Goal: Information Seeking & Learning: Learn about a topic

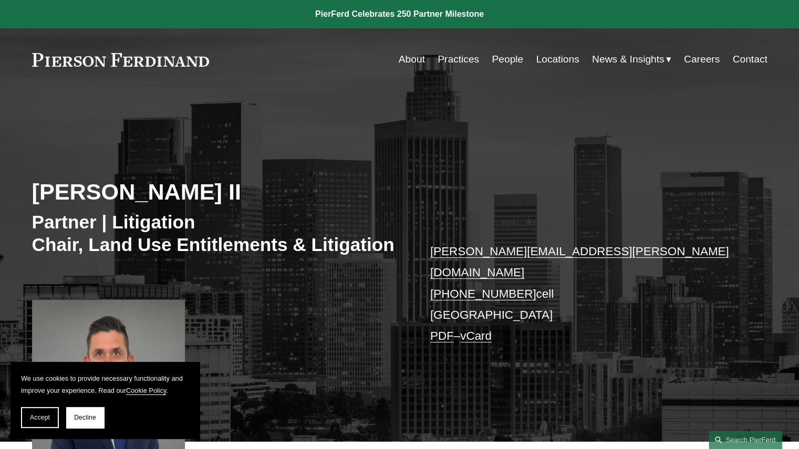
click at [142, 60] on link at bounding box center [120, 60] width 177 height 14
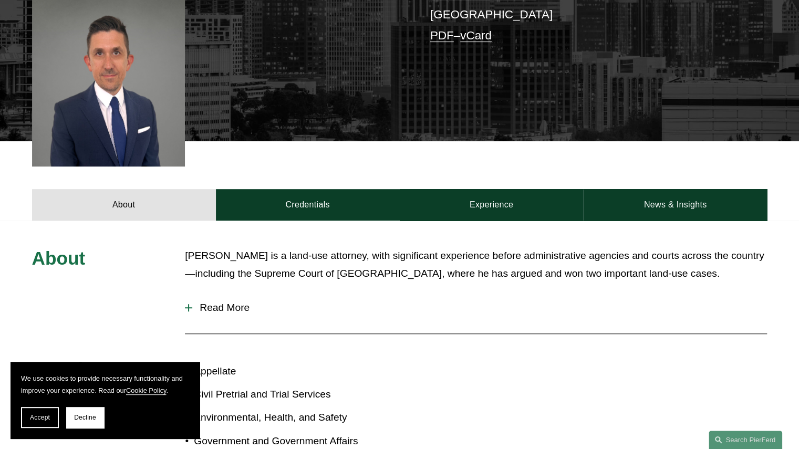
scroll to position [301, 0]
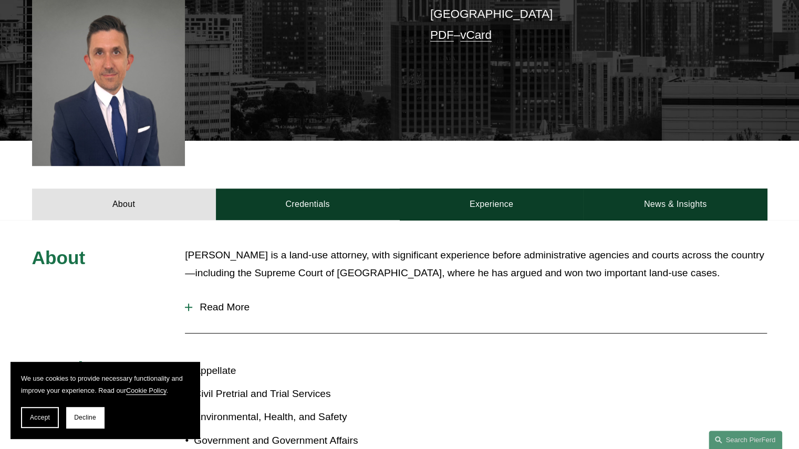
click at [227, 301] on span "Read More" at bounding box center [479, 307] width 574 height 12
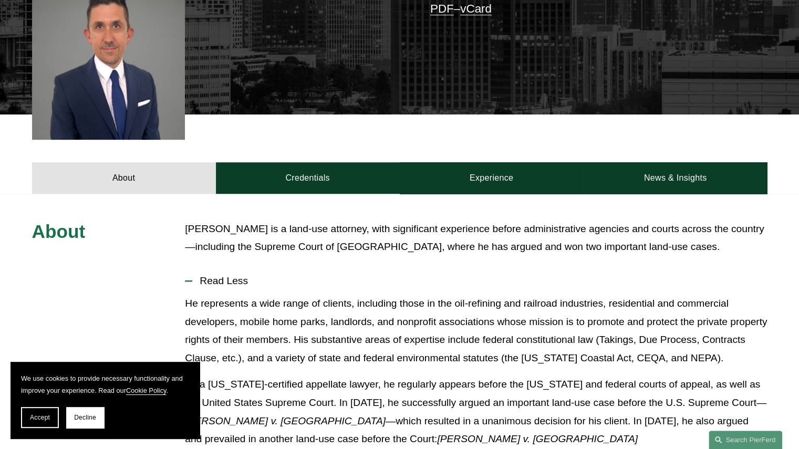
scroll to position [331, 0]
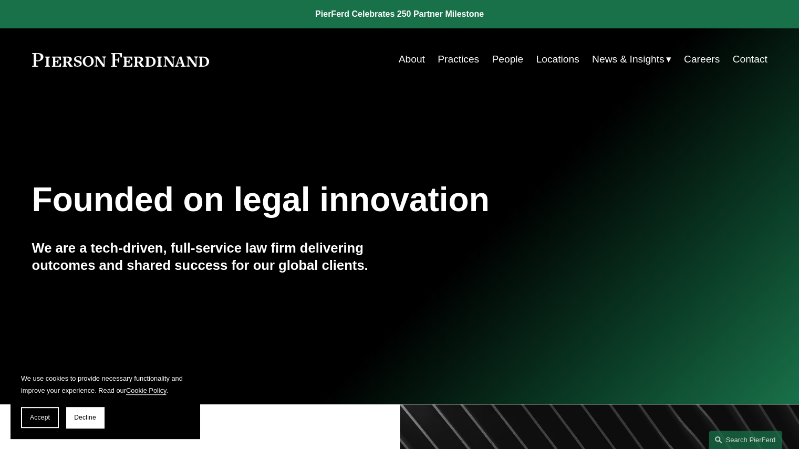
click at [447, 61] on link "Practices" at bounding box center [457, 59] width 41 height 20
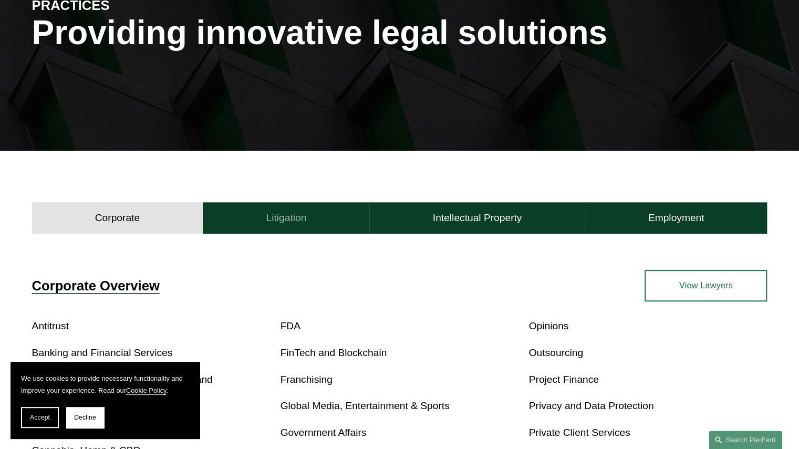
scroll to position [263, 0]
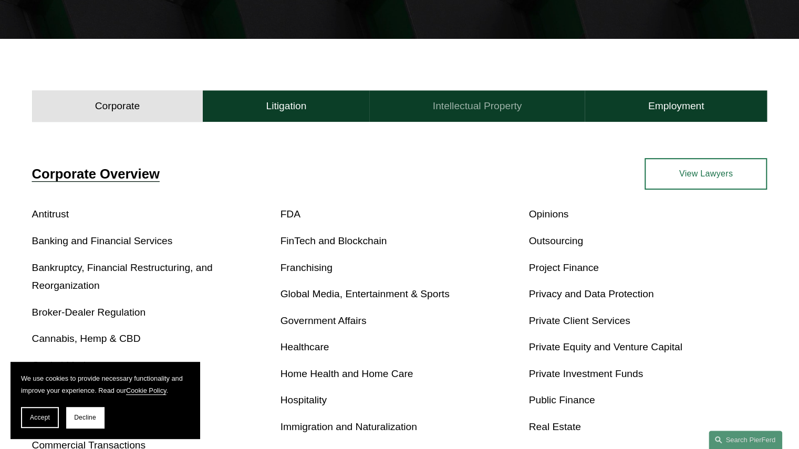
click at [472, 102] on h4 "Intellectual Property" at bounding box center [477, 106] width 89 height 13
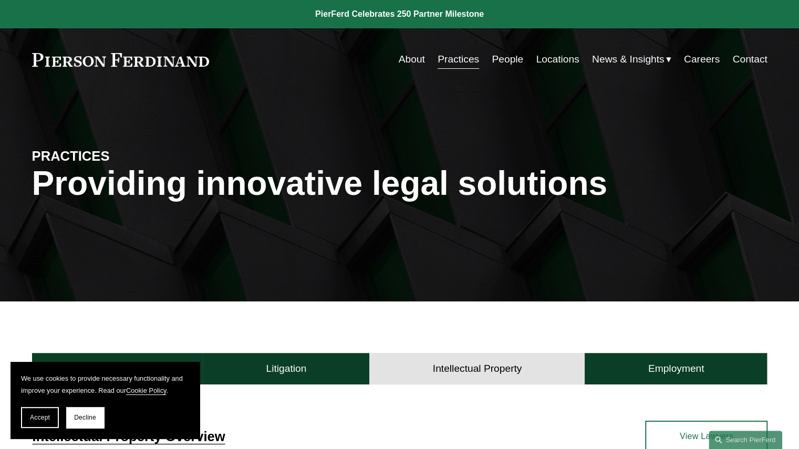
scroll to position [158, 0]
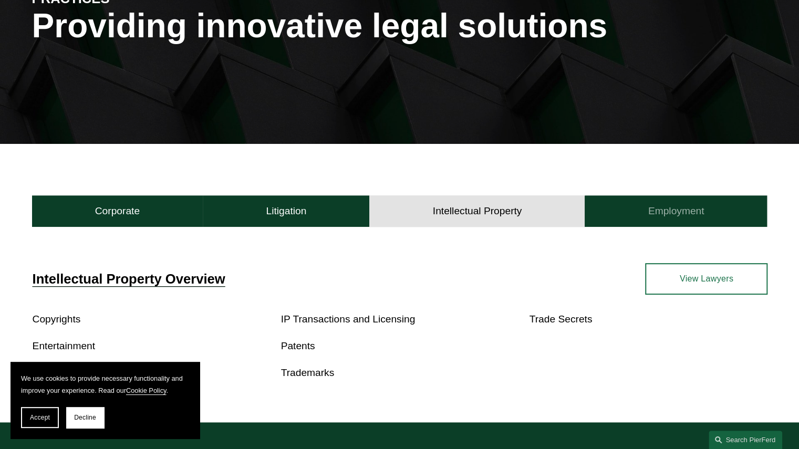
click at [679, 207] on h4 "Employment" at bounding box center [676, 211] width 56 height 13
